Goal: Task Accomplishment & Management: Manage account settings

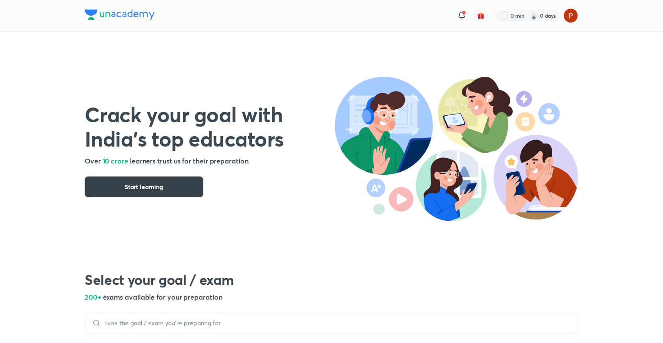
click at [185, 189] on button "Start learning" at bounding box center [144, 187] width 119 height 21
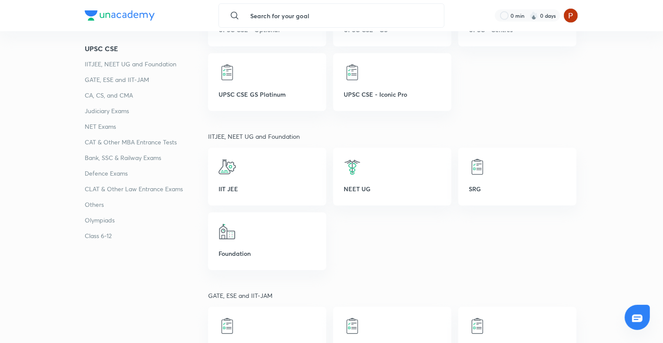
scroll to position [222, 0]
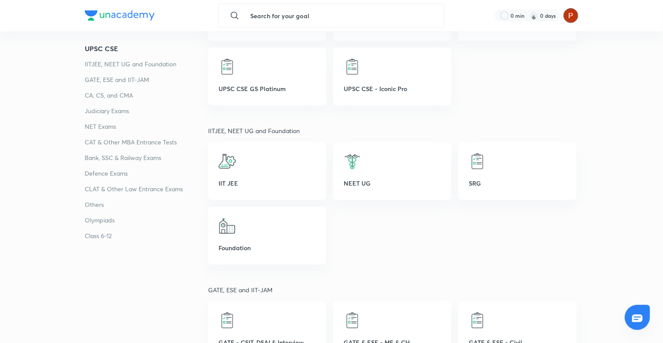
click at [572, 17] on img at bounding box center [570, 15] width 15 height 15
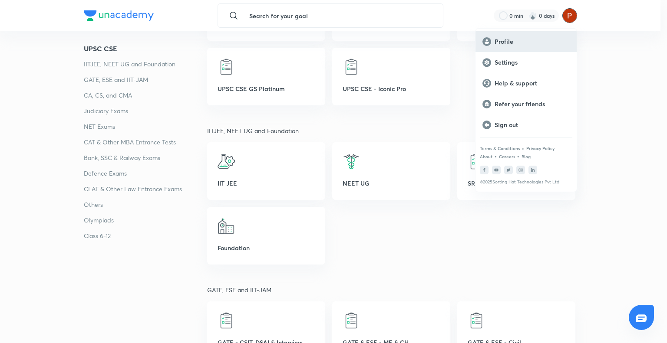
click at [533, 39] on p "Profile" at bounding box center [532, 42] width 75 height 8
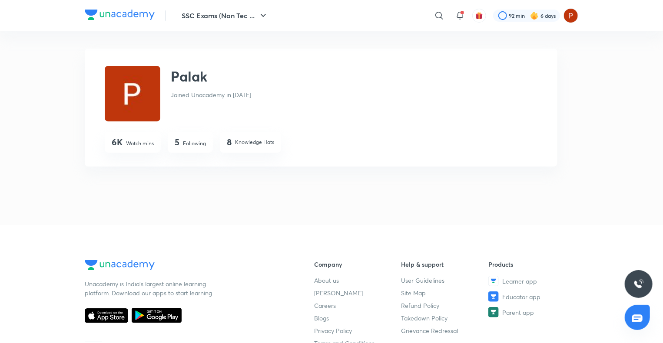
click at [146, 97] on img at bounding box center [133, 94] width 56 height 56
click at [194, 82] on h2 "Palak" at bounding box center [189, 76] width 36 height 21
click at [507, 17] on div at bounding box center [526, 16] width 67 height 12
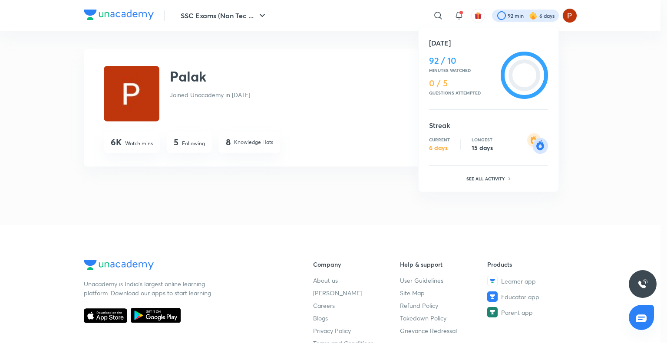
click at [254, 13] on div at bounding box center [333, 171] width 667 height 343
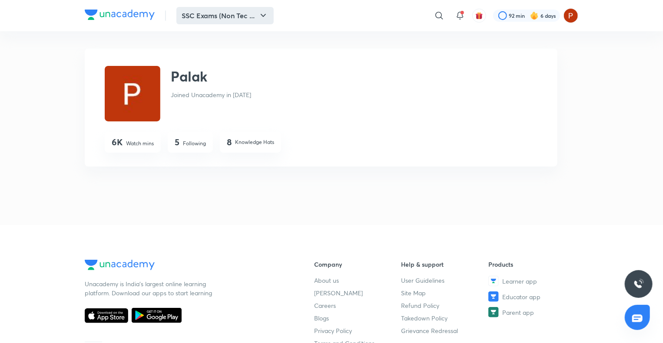
click at [266, 16] on icon "button" at bounding box center [263, 15] width 10 height 10
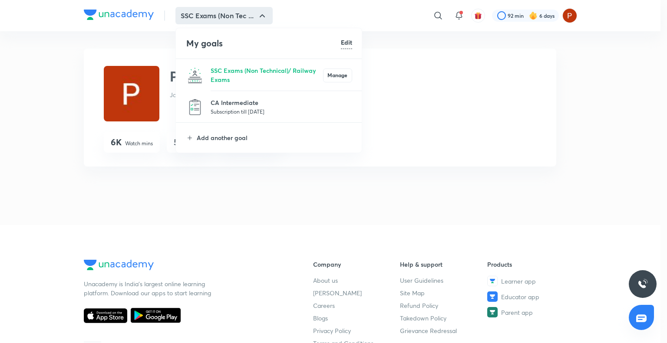
click at [271, 108] on p "Subscription till [DATE]" at bounding box center [282, 111] width 142 height 9
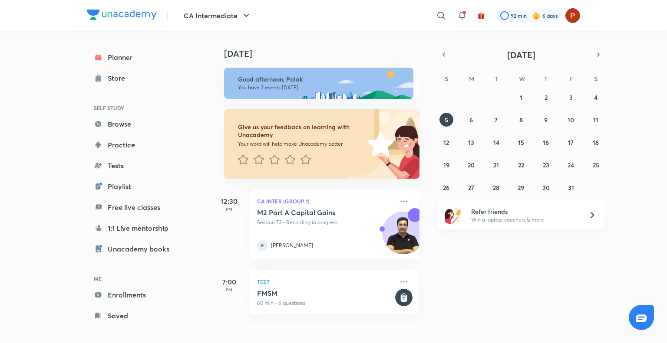
click at [569, 20] on img at bounding box center [572, 15] width 15 height 15
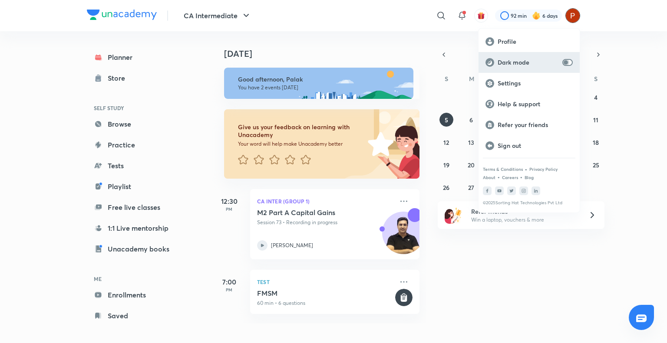
click at [569, 62] on input "checkbox" at bounding box center [565, 62] width 21 height 7
checkbox input "true"
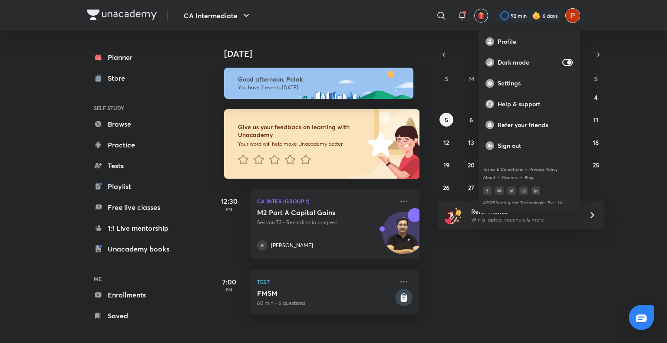
click at [617, 16] on div at bounding box center [333, 171] width 667 height 343
